Goal: Ask a question

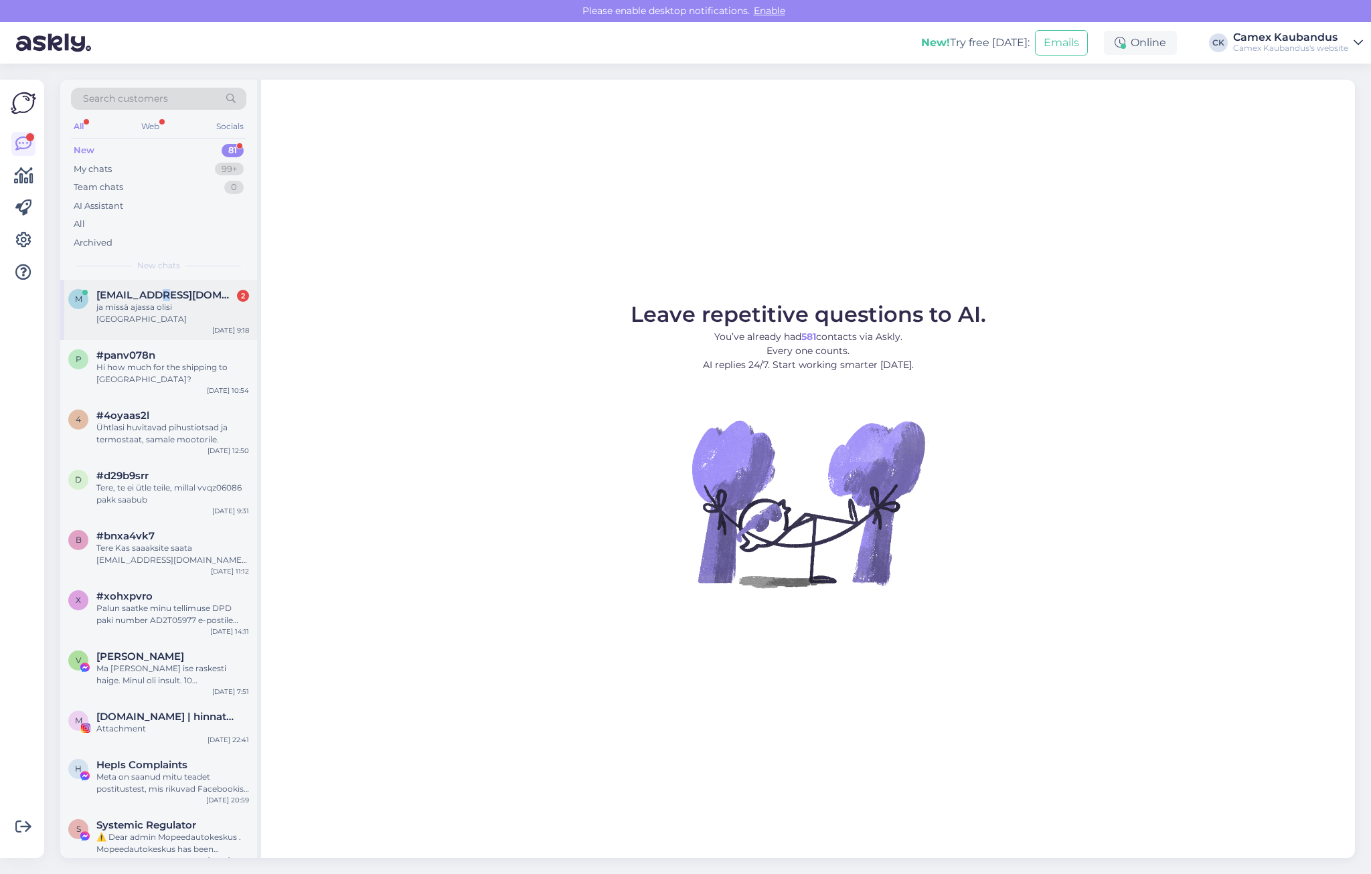
click at [156, 299] on span "[EMAIL_ADDRESS][DOMAIN_NAME]" at bounding box center [165, 295] width 139 height 12
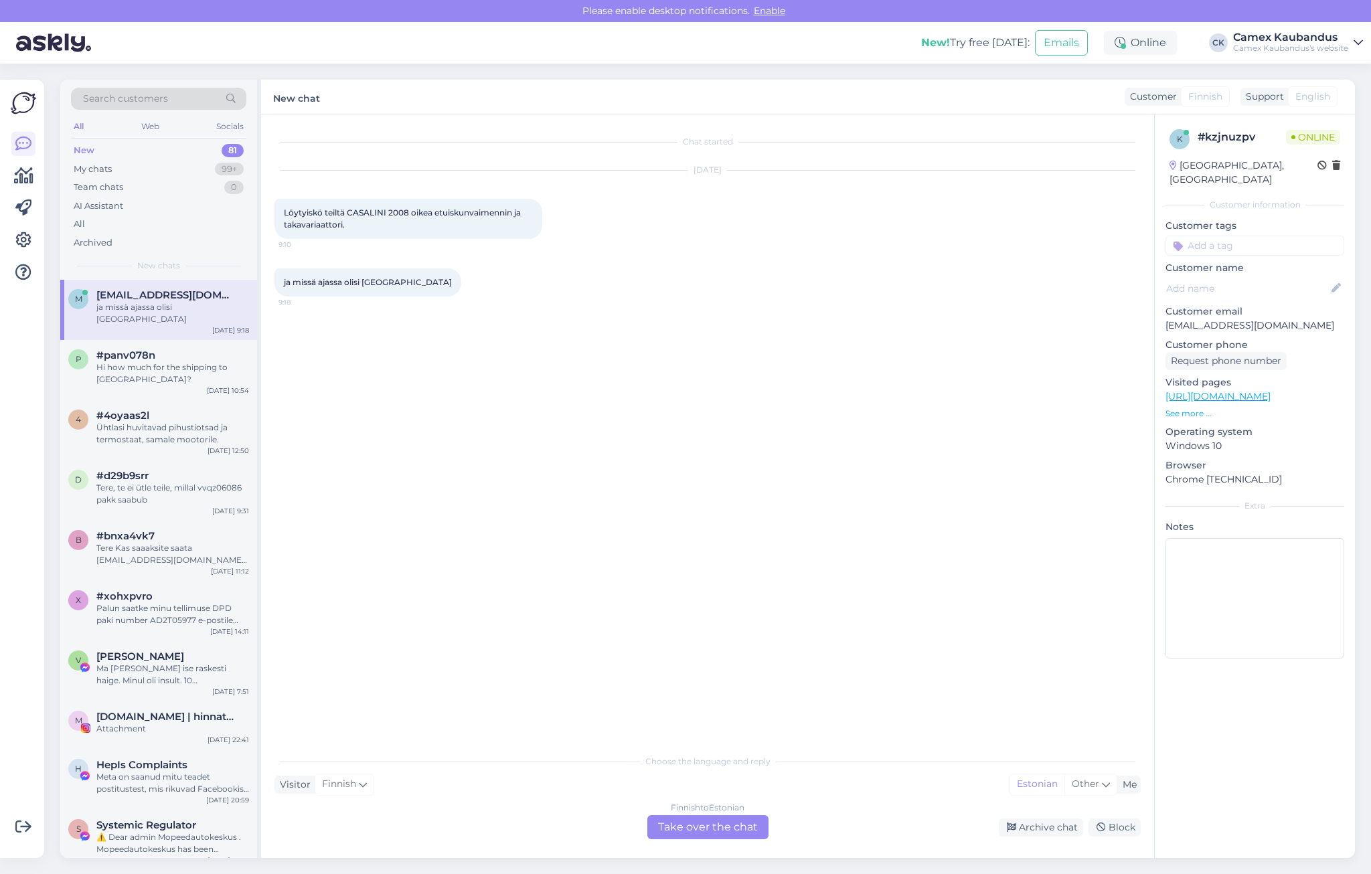
click at [752, 829] on div "Finnish to Estonian Take over the chat" at bounding box center [707, 828] width 121 height 24
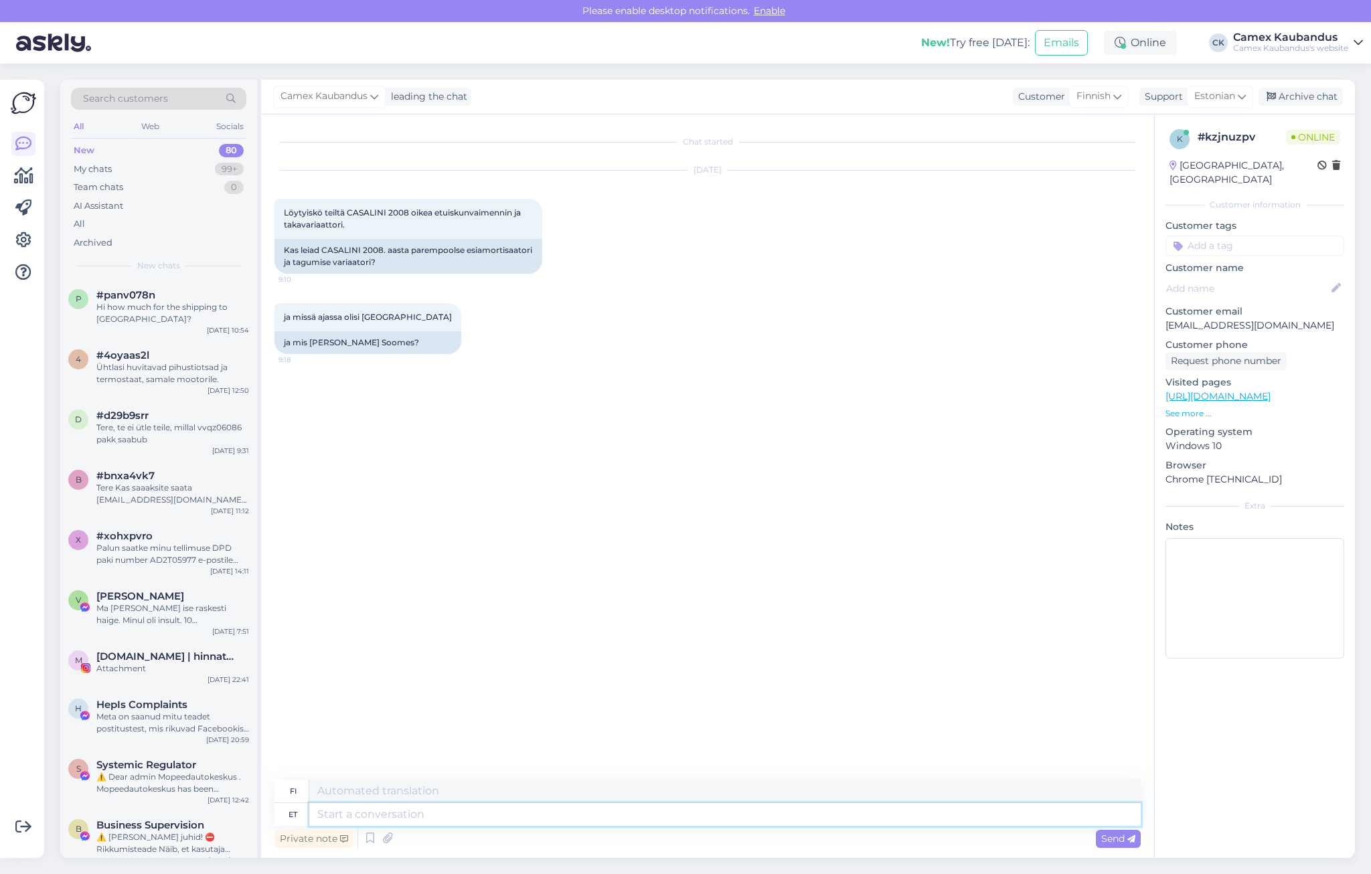
click at [437, 818] on textarea at bounding box center [725, 815] width 832 height 23
type textarea "Kas"
type textarea "On"
type textarea "Kas s"
type textarea "Onko se"
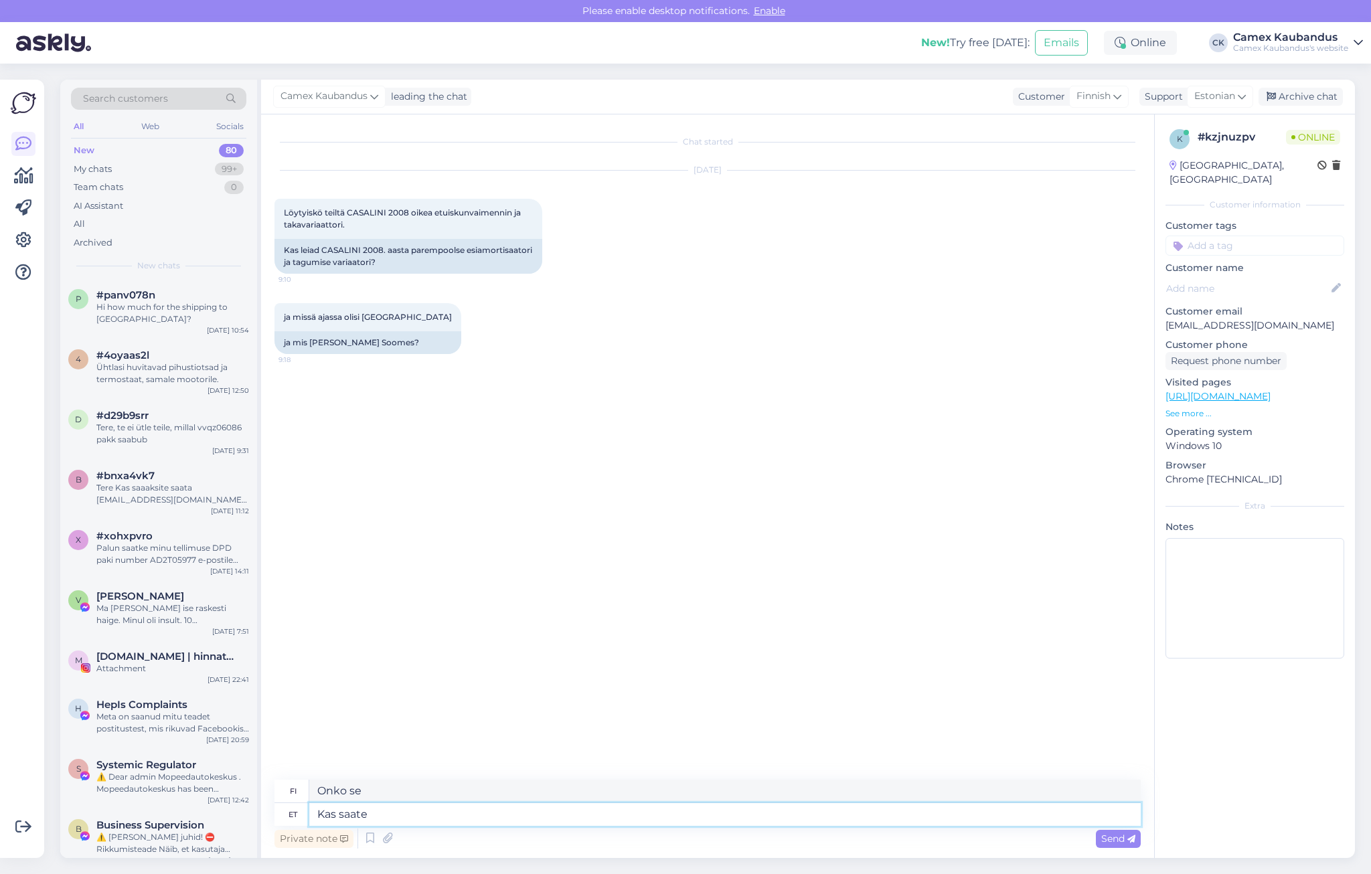
type textarea "Kas saate"
type textarea "Voitko"
type textarea "Kas saate anda"
type textarea "Voitko antaa"
type textarea "Kas saate anda auto v"
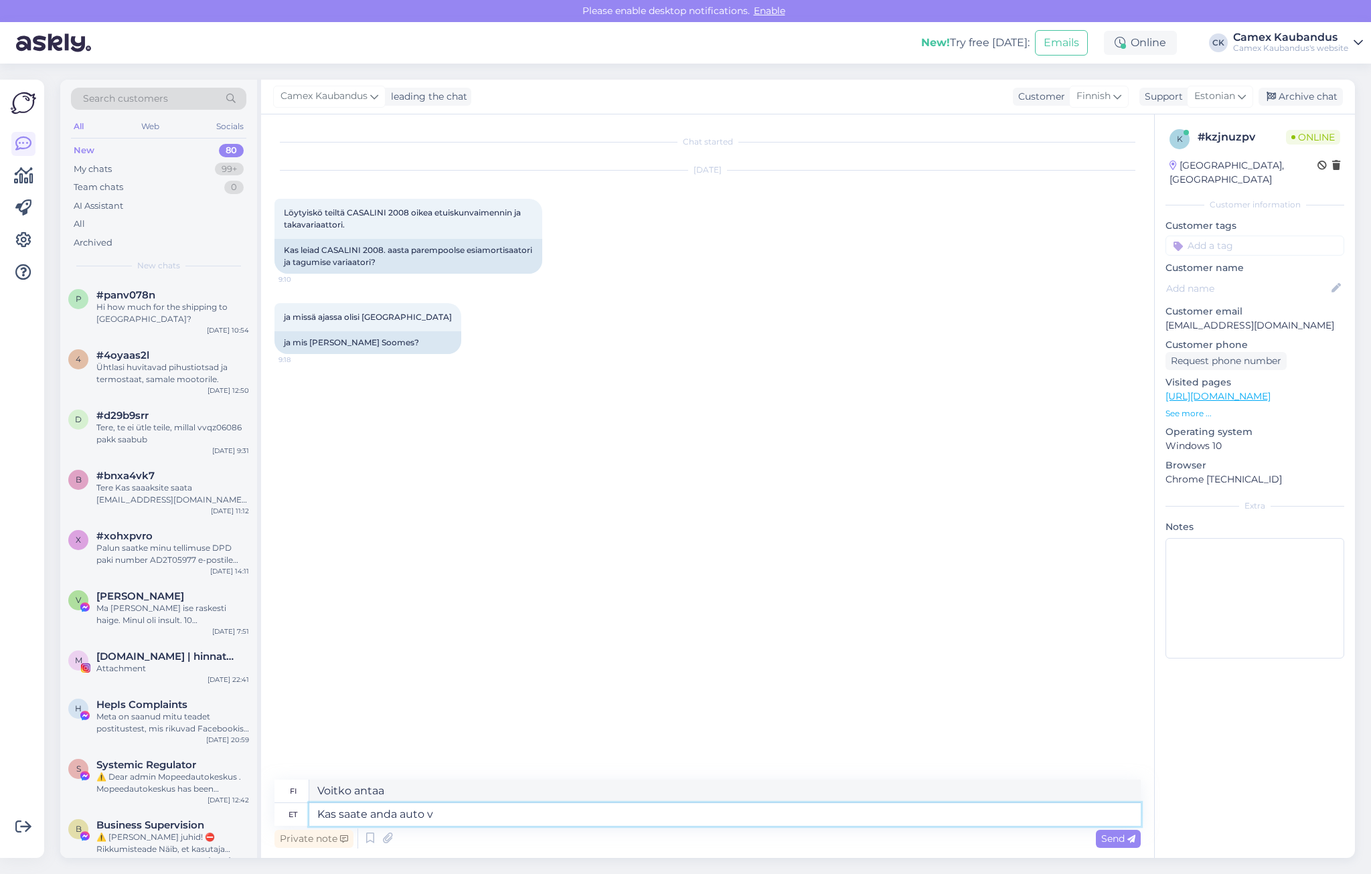
type textarea "Voitko antaa minulle auton?"
type textarea "Kas saate anda auto vin k"
type textarea "Voitko antaa auton valmistenumeron?"
type textarea "Kas saate anda auto vin koodi"
type textarea "Voitko antaa minulle [PERSON_NAME]-koodin?"
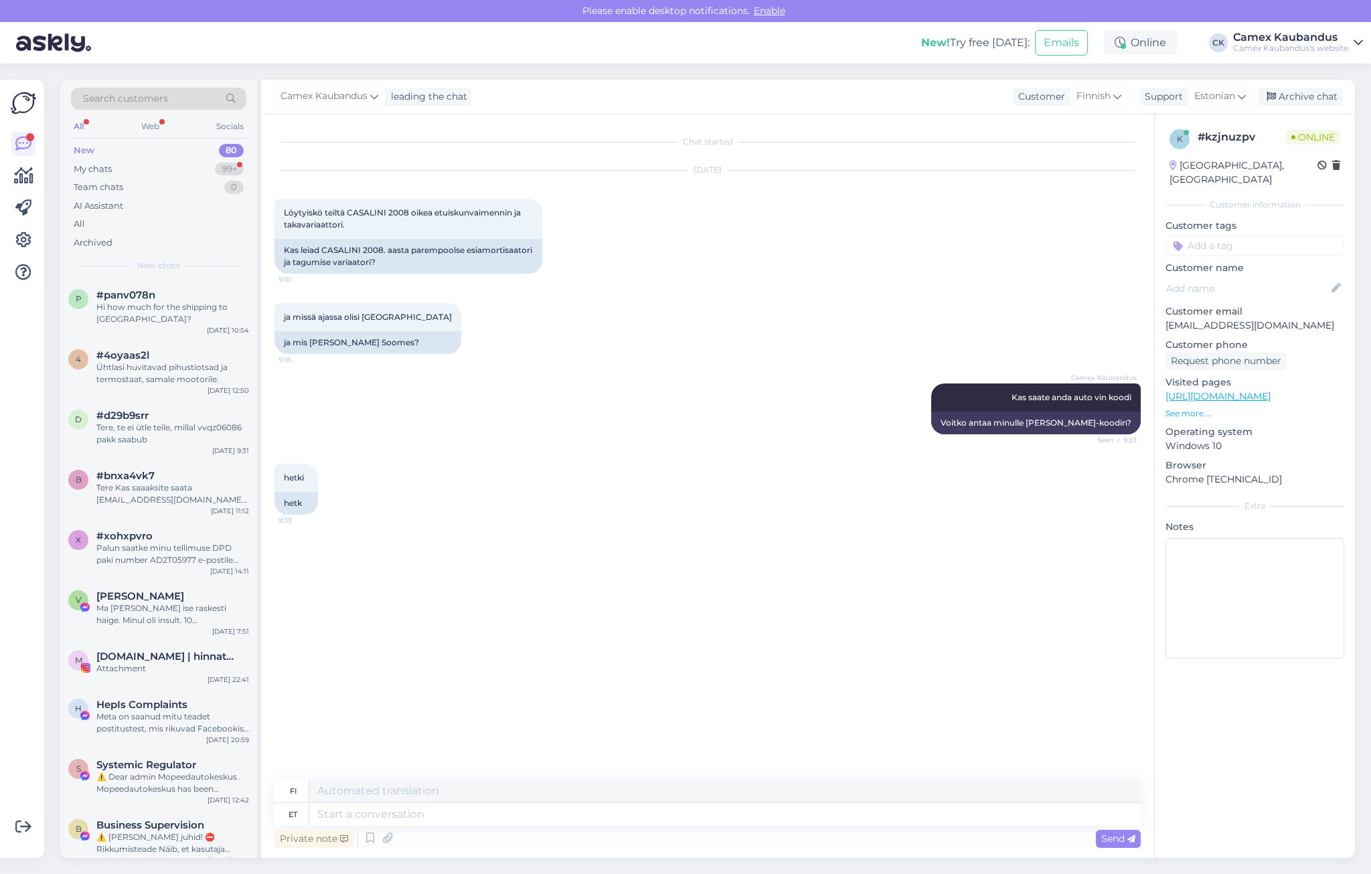
click at [993, 610] on div "Chat started [DATE] Löytyiskö teiltä CASALINI 2008 oikea etuiskunvaimennin ja t…" at bounding box center [714, 448] width 879 height 640
drag, startPoint x: 284, startPoint y: 558, endPoint x: 335, endPoint y: 560, distance: 50.9
click at [335, 560] on span "[US_VEHICLE_IDENTIFICATION_NUMBER]" at bounding box center [370, 558] width 172 height 10
copy span "ZD572149108"
click at [341, 812] on textarea at bounding box center [725, 815] width 832 height 23
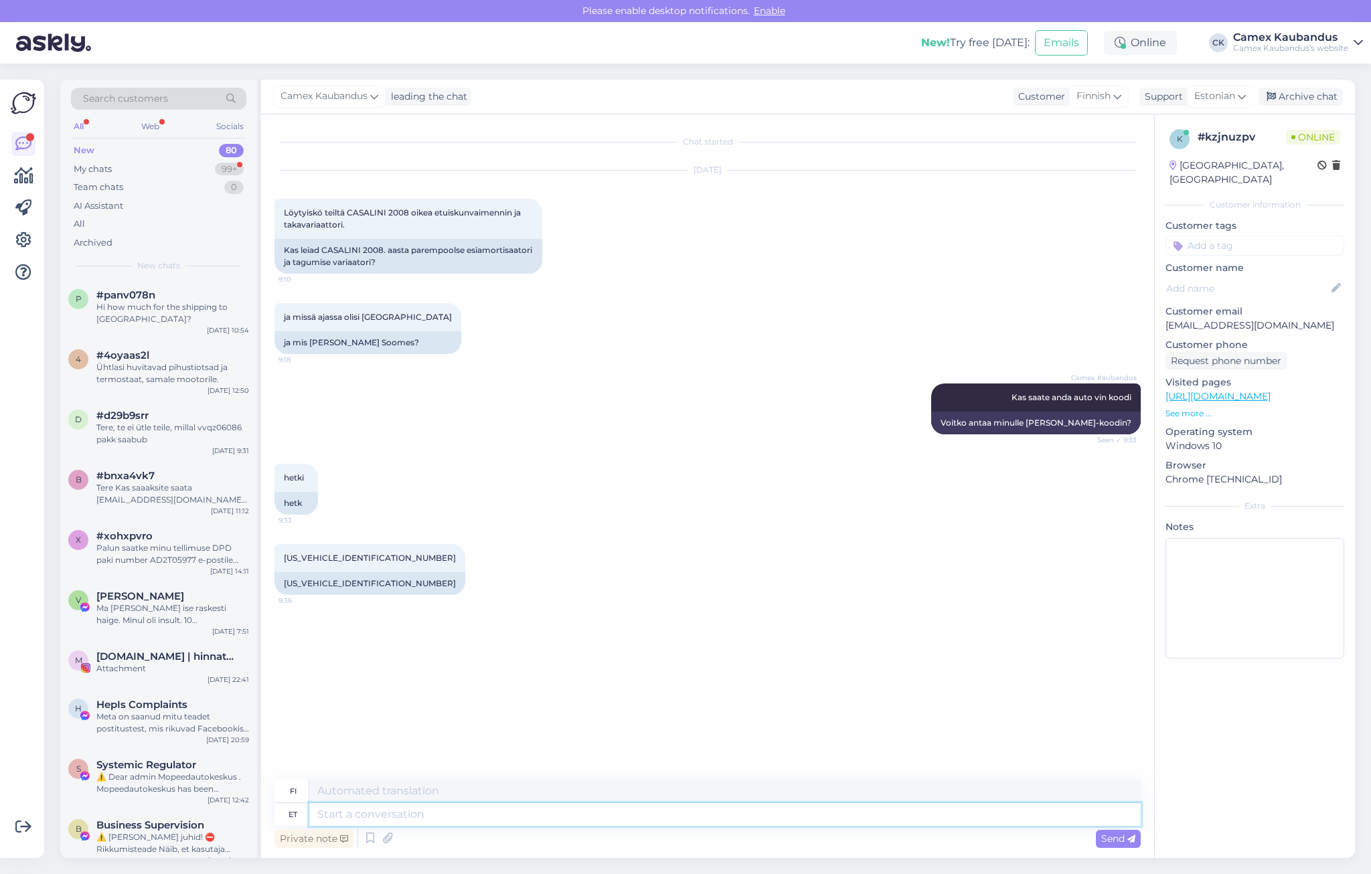
paste textarea "[URL][DOMAIN_NAME]"
type textarea "[URL][DOMAIN_NAME]"
click at [1115, 839] on span "Send" at bounding box center [1118, 839] width 34 height 12
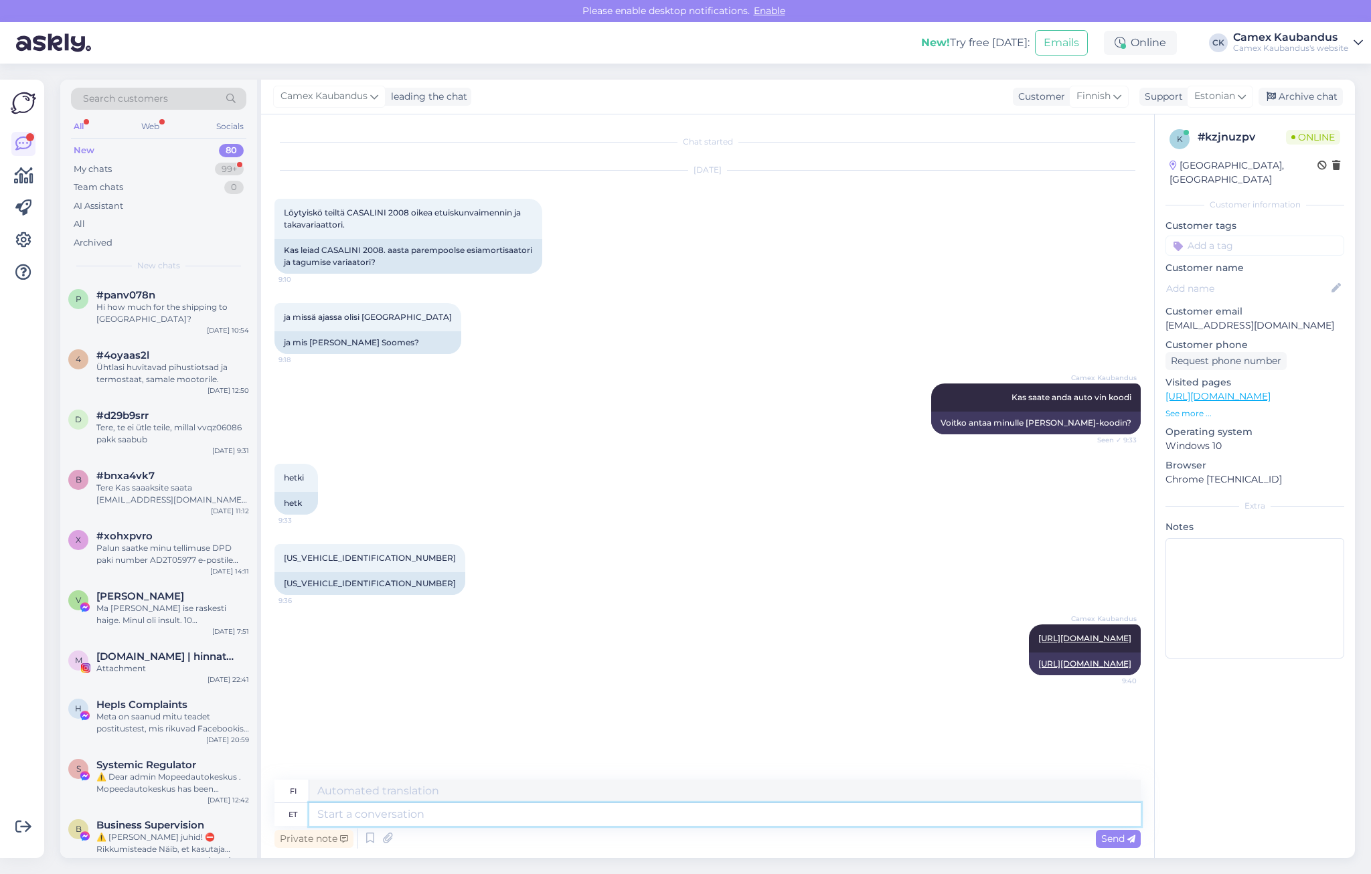
click at [423, 816] on textarea at bounding box center [725, 815] width 832 height 23
paste textarea "[URL][DOMAIN_NAME]"
type textarea "[URL][DOMAIN_NAME]"
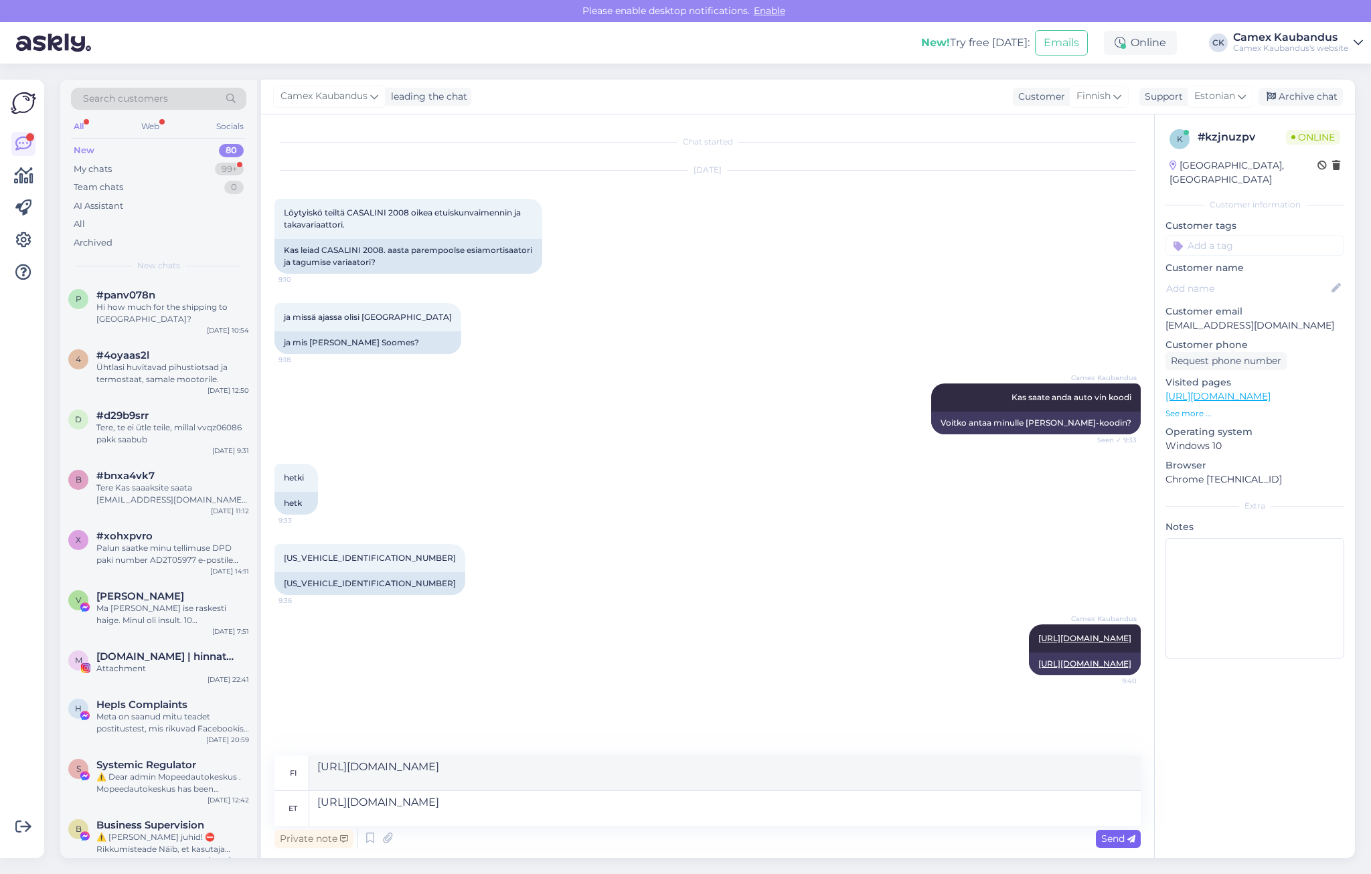
click at [1120, 840] on span "Send" at bounding box center [1118, 839] width 34 height 12
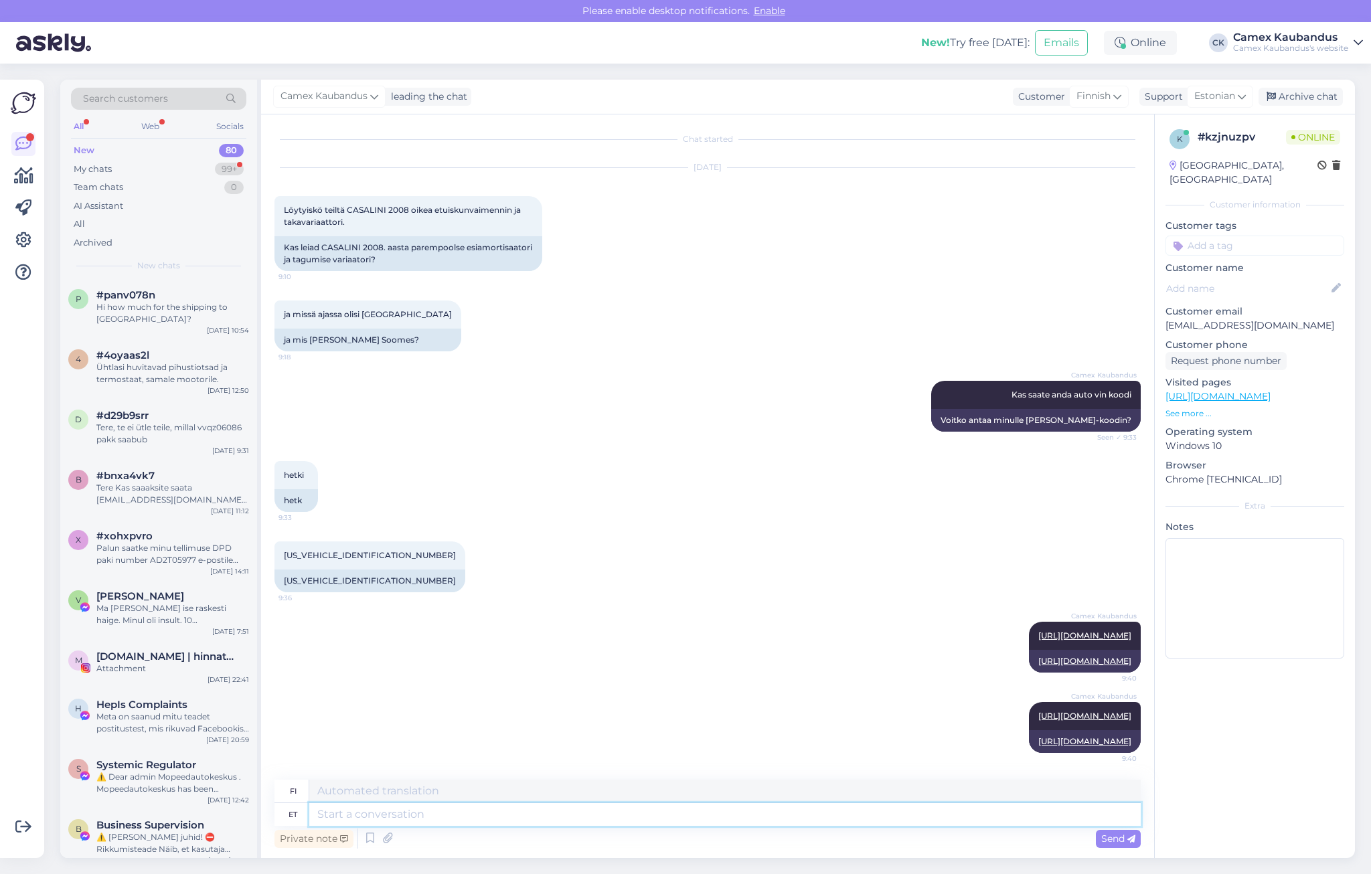
click at [370, 814] on textarea at bounding box center [725, 815] width 832 height 23
type textarea "2-"
type textarea "2-5"
type textarea "2–5"
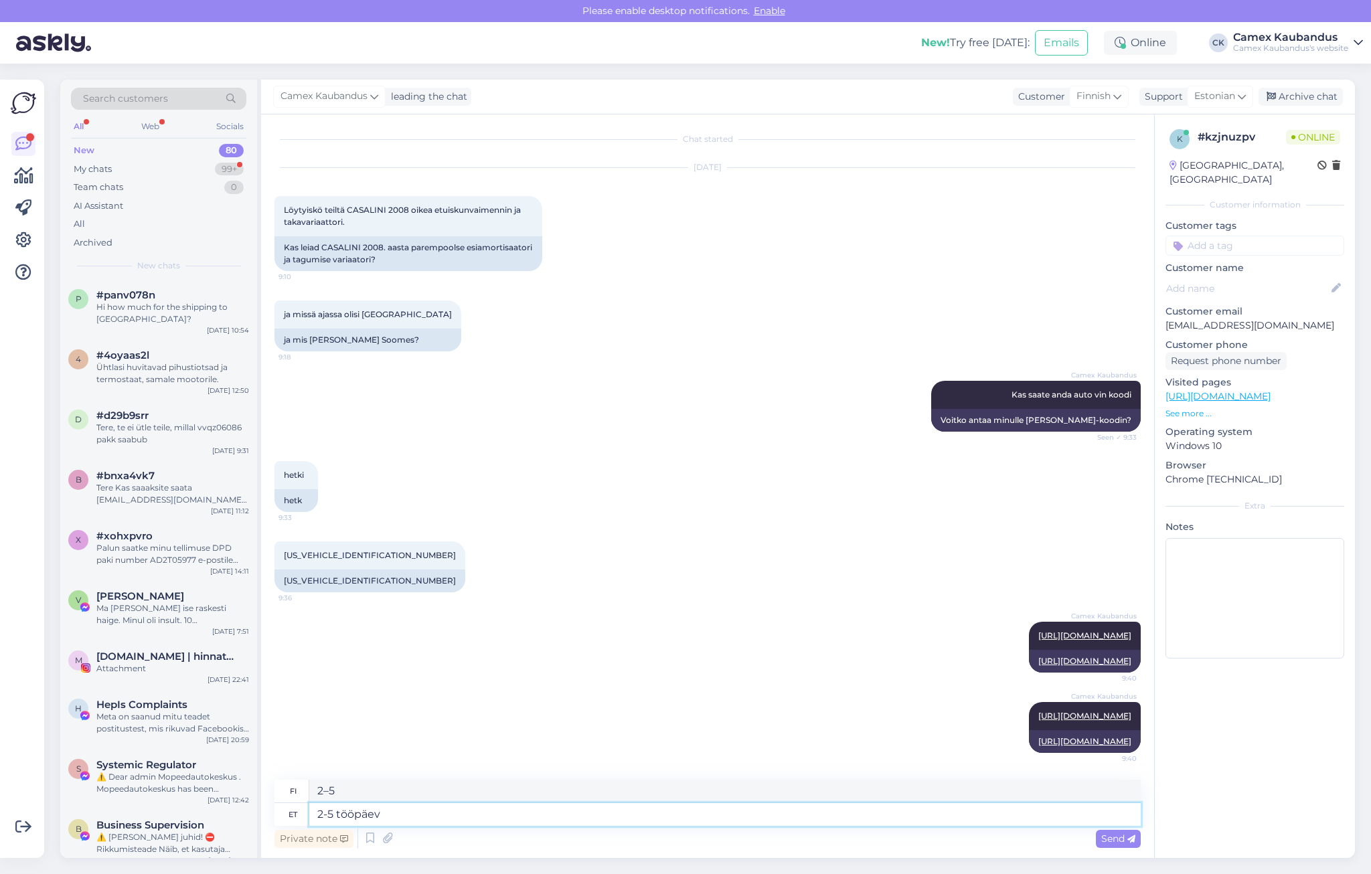
type textarea "2-5 tööpäeva"
type textarea "2–5 arkipäivää"
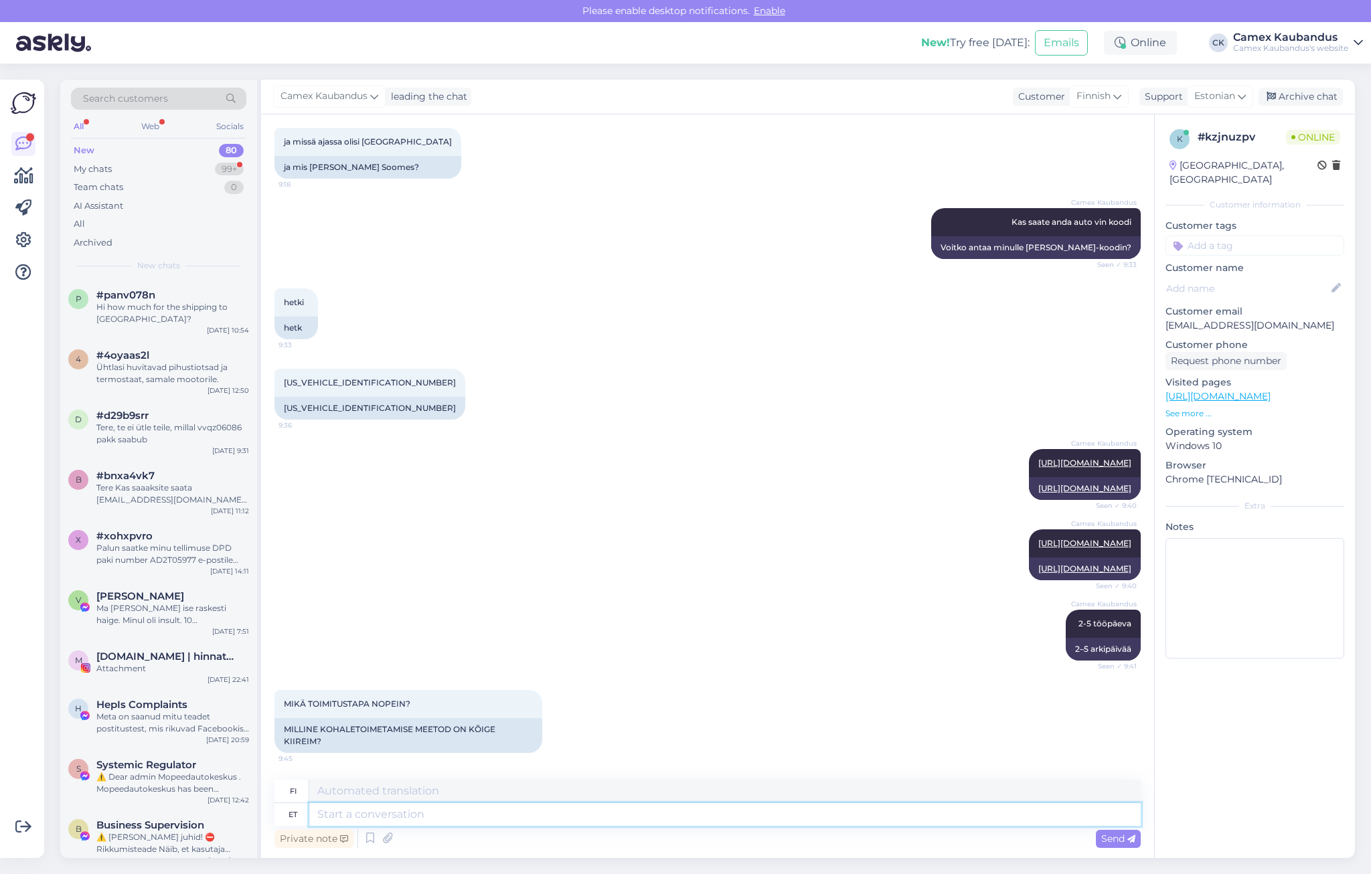
scroll to position [296, 0]
click at [410, 814] on textarea at bounding box center [725, 815] width 832 height 23
type textarea "Il"
type textarea "Minä"
type textarea "Ilmselt"
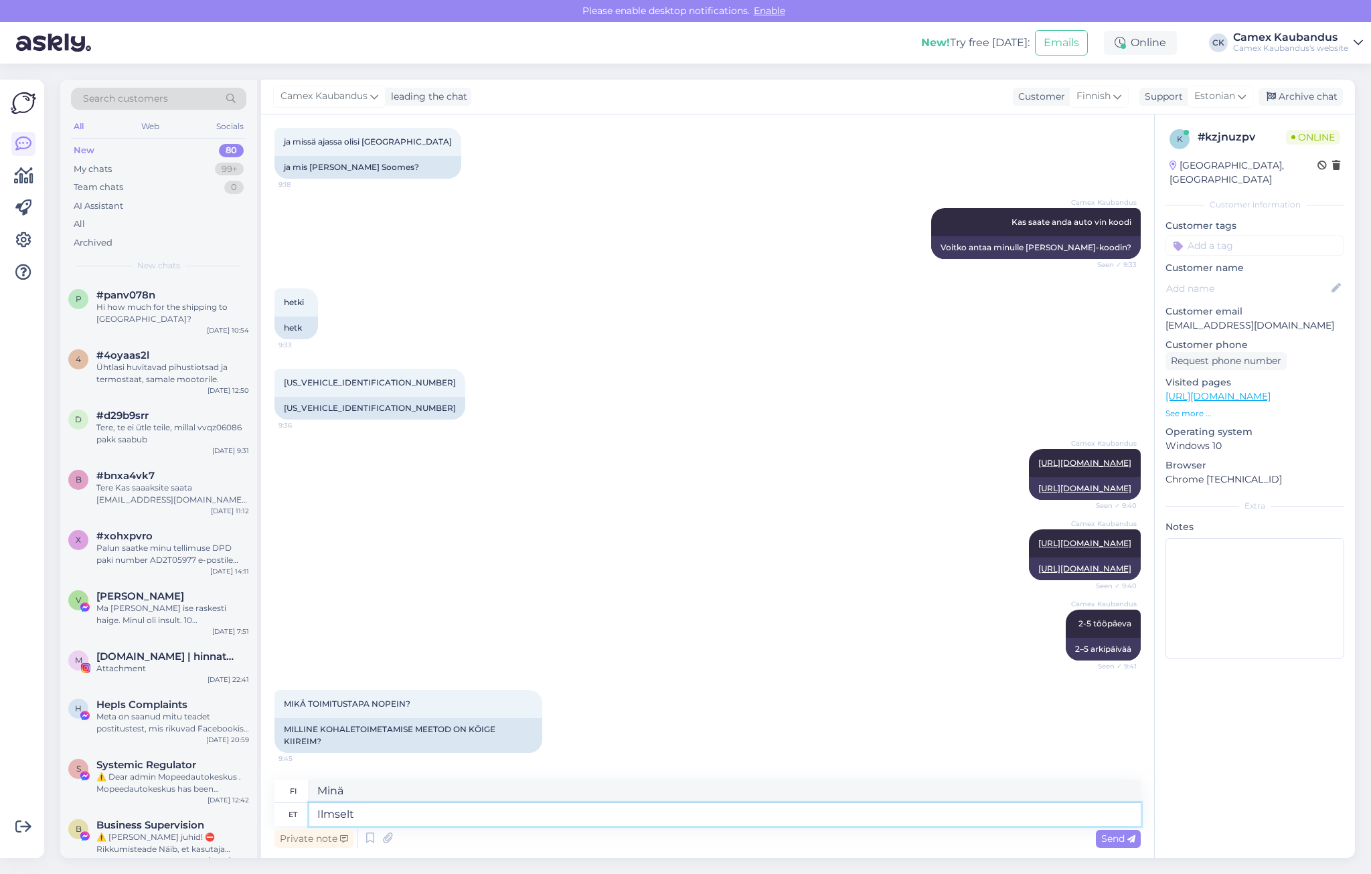
type textarea "Ilmeisesti"
type textarea "I"
type textarea "[PERSON_NAME]"
type textarea "Kuriiri"
type textarea "[PERSON_NAME] peaks"
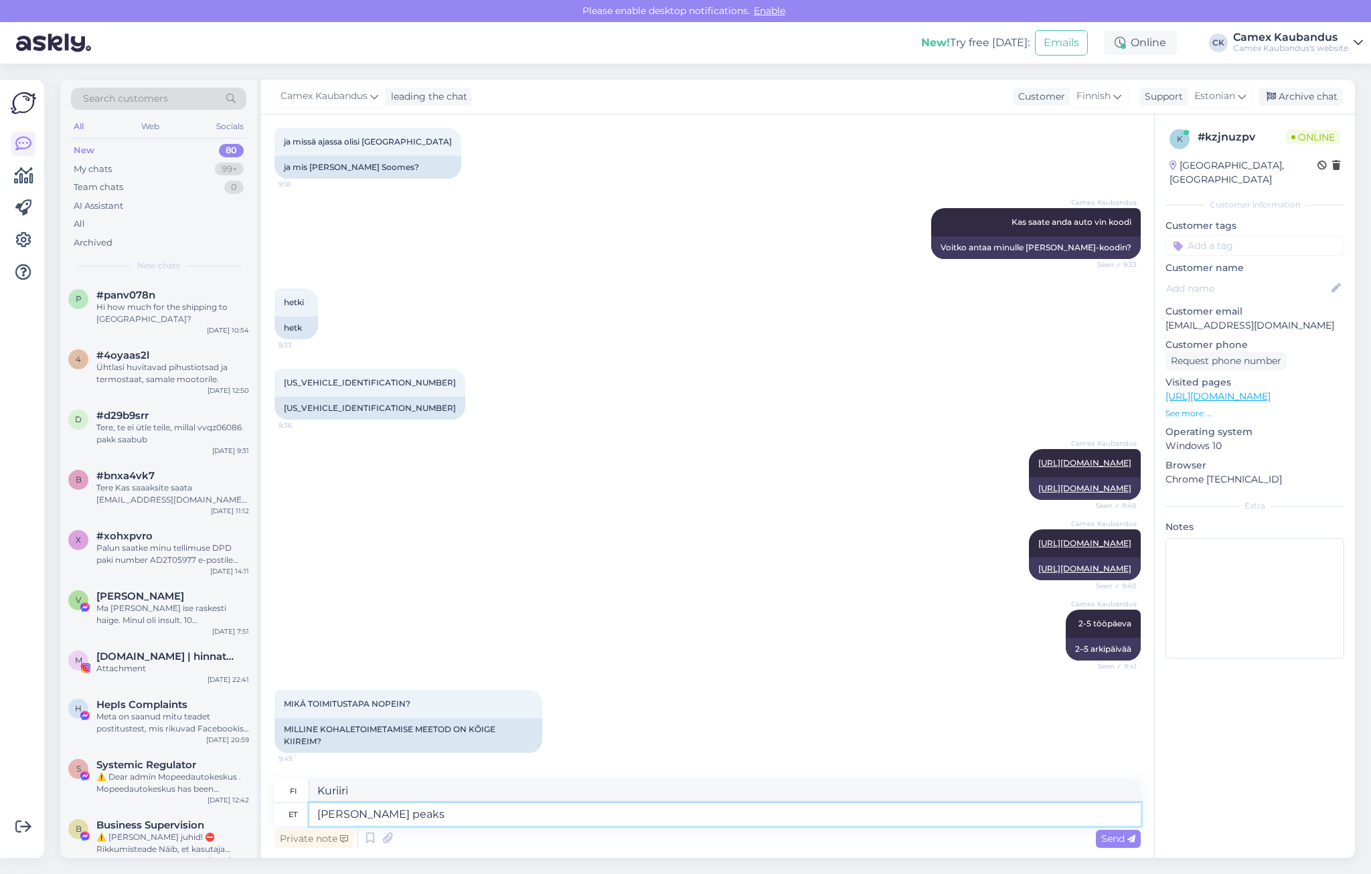
type textarea "Kuriirin pitäisi"
type textarea "[PERSON_NAME] peaks olemas"
type textarea "Kuriirin pitäisi olla paikalla."
type textarea "[PERSON_NAME] peaks olema"
type textarea "Kuriirin pitäisi olla"
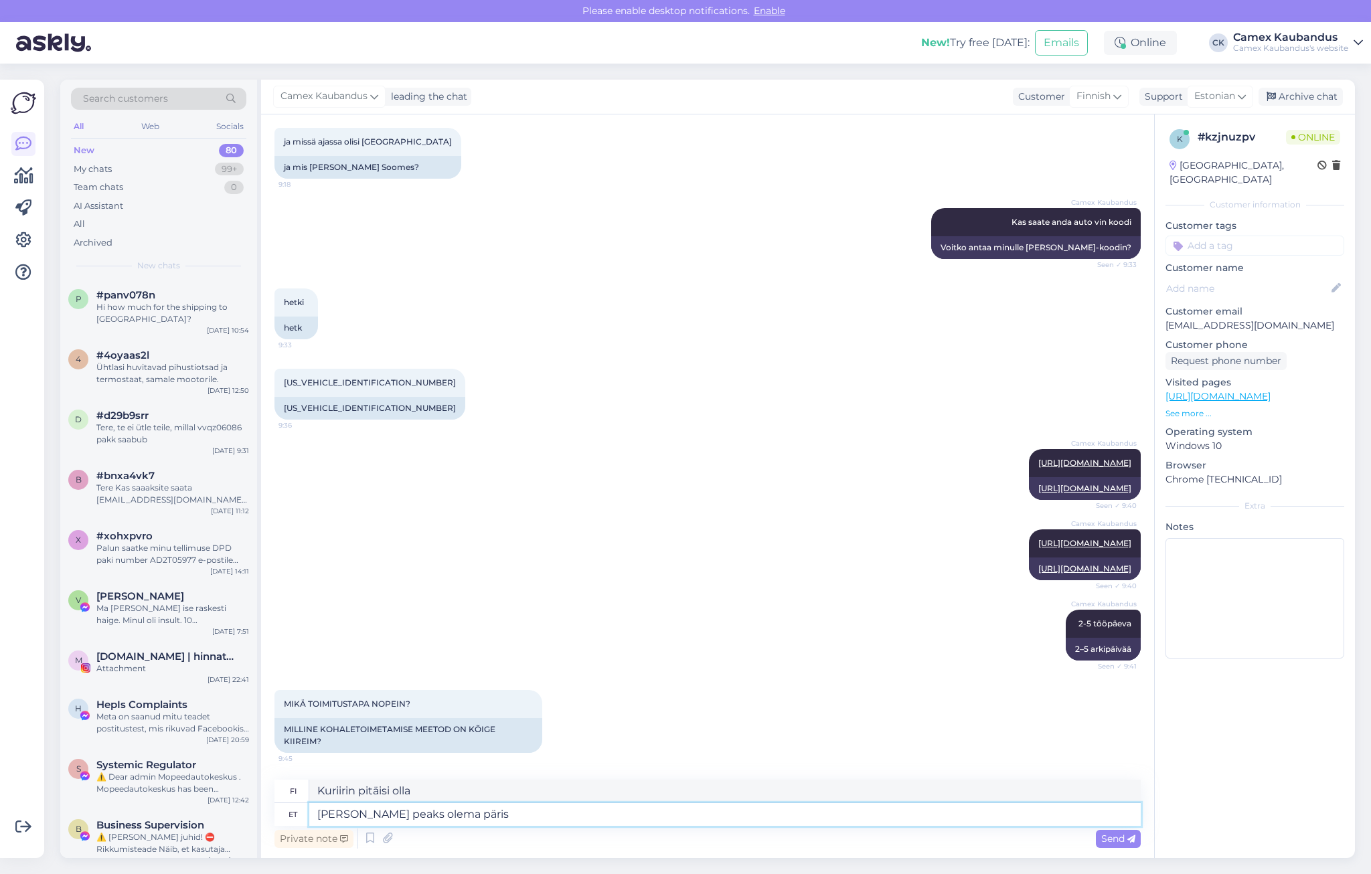
type textarea "[PERSON_NAME] peaks olema päris"
type textarea "Kuriirin pitäisi olla aito."
type textarea "[PERSON_NAME] peaks olema"
type textarea "Kuriirin pitäisi olla"
type textarea "[PERSON_NAME] peaks olema üks"
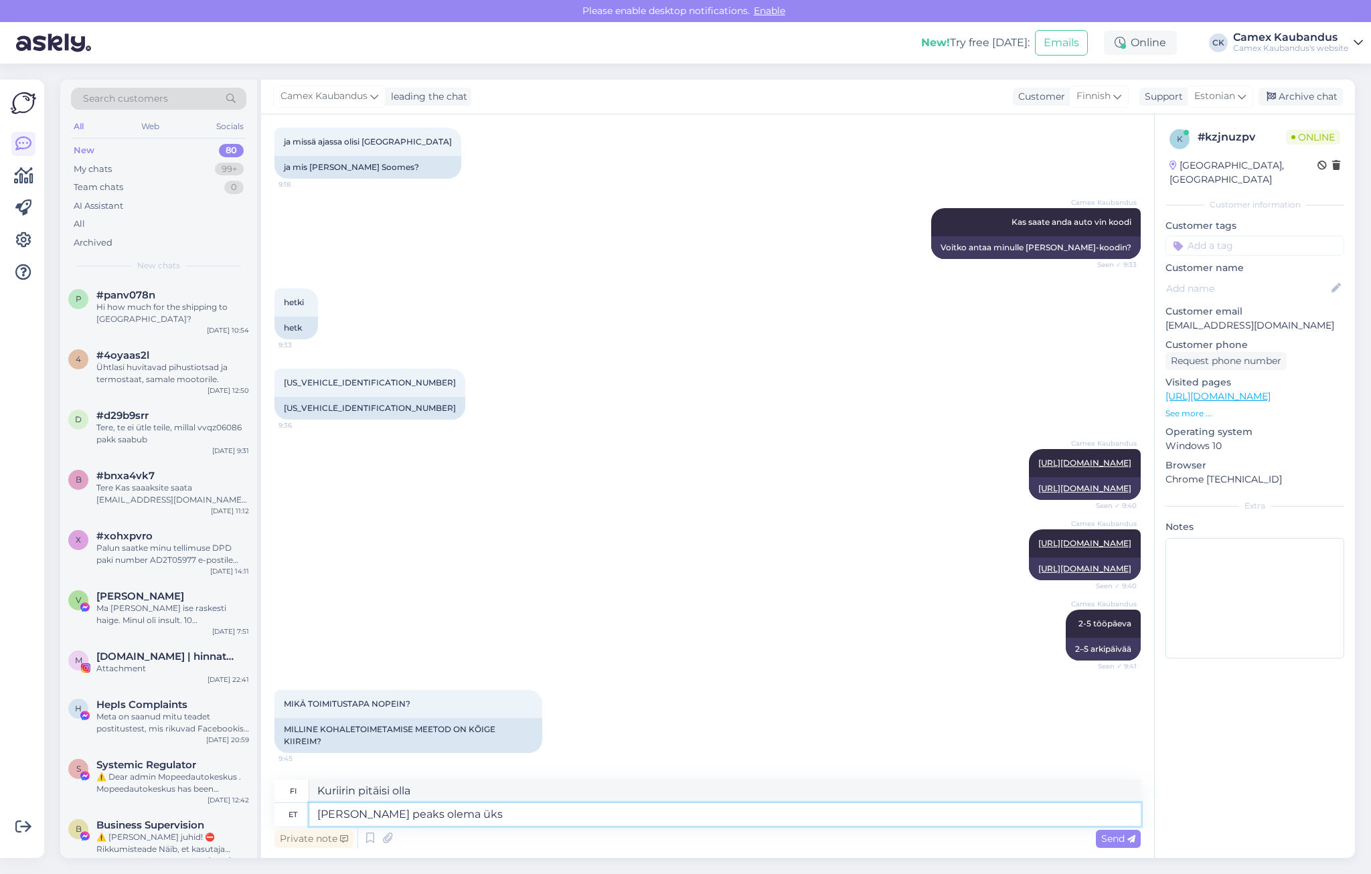
type textarea "Kuriirin tulisi olla yksi"
type textarea "[PERSON_NAME] peaks olema üks kiirematest"
type textarea "Kuriirin pitäisi olla yksi nopeimmista"
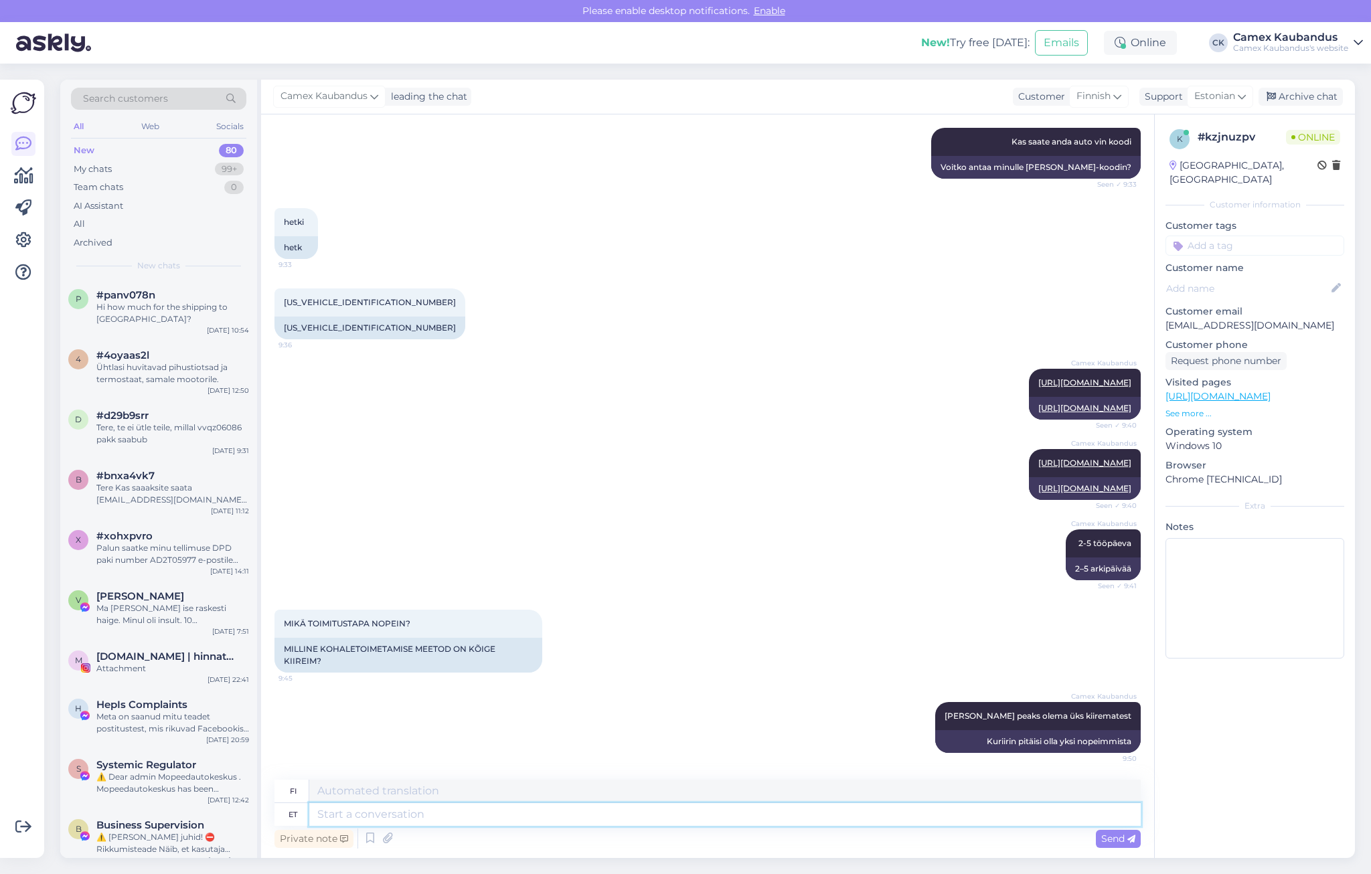
scroll to position [376, 0]
